Goal: Transaction & Acquisition: Purchase product/service

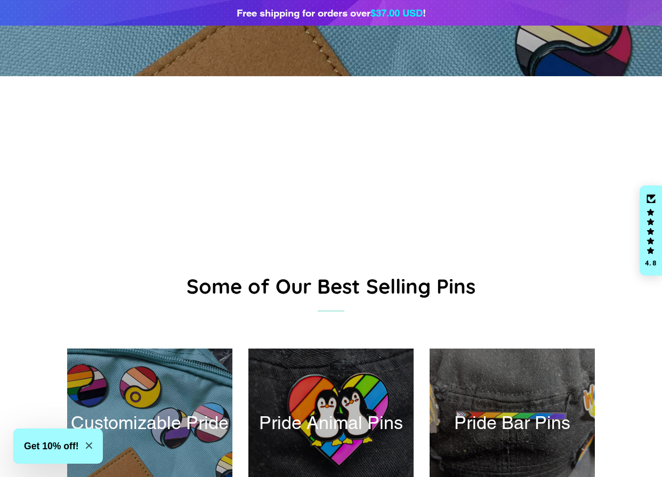
scroll to position [533, 0]
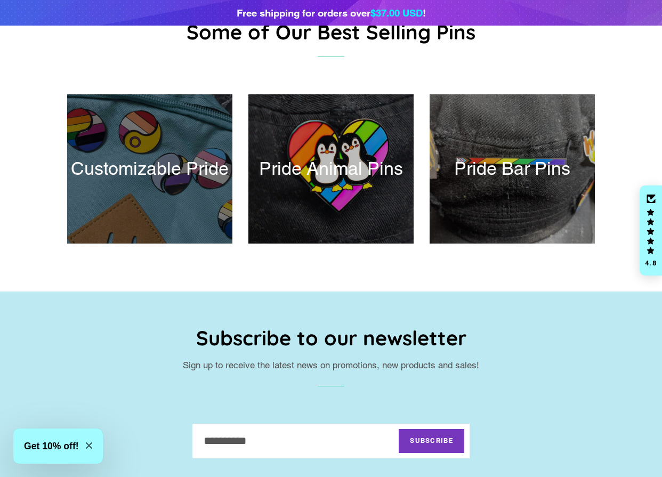
click at [191, 157] on div at bounding box center [150, 169] width 170 height 154
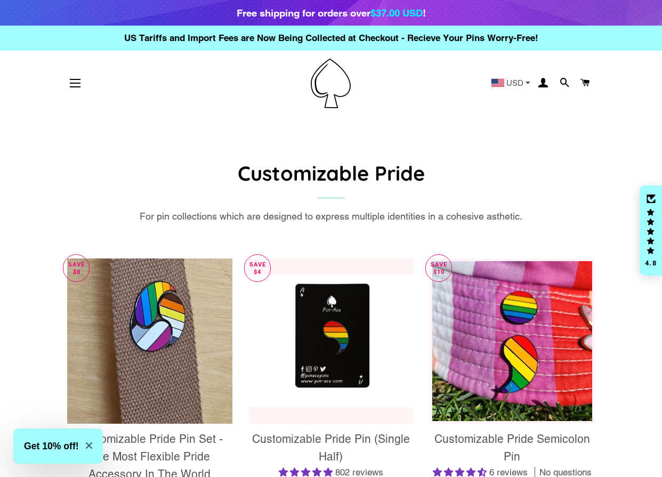
click at [628, 103] on header "Site navigation Home All Products USD" at bounding box center [331, 84] width 662 height 66
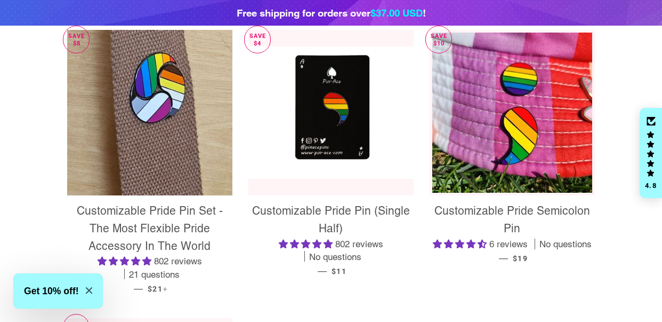
scroll to position [213, 0]
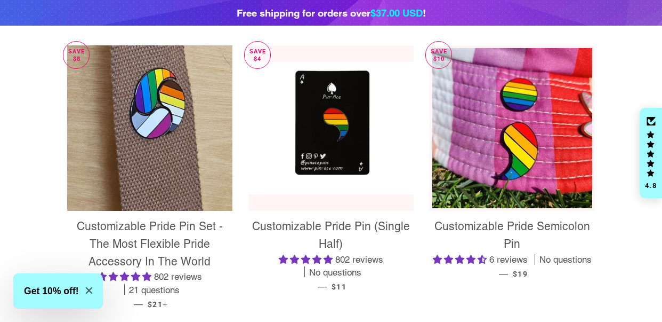
click at [18, 70] on main "Customizable Pride For pin collections which are designed to express multiple i…" at bounding box center [331, 264] width 662 height 723
click at [34, 178] on main "Customizable Pride For pin collections which are designed to express multiple i…" at bounding box center [331, 264] width 662 height 723
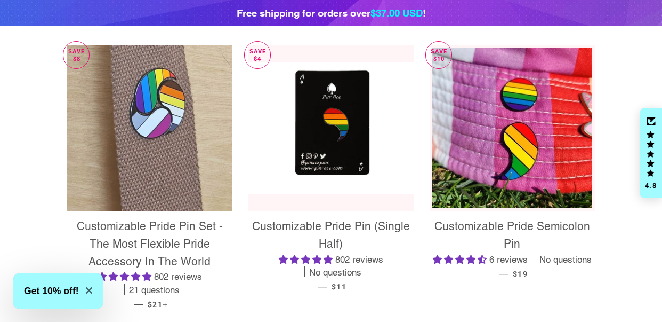
drag, startPoint x: 52, startPoint y: 205, endPoint x: 84, endPoint y: 205, distance: 31.5
click at [52, 205] on div "Save $8 Customizable Pride Pin Set - The Most Flexible Pride Accessory In The W…" at bounding box center [141, 189] width 181 height 288
